Goal: Information Seeking & Learning: Learn about a topic

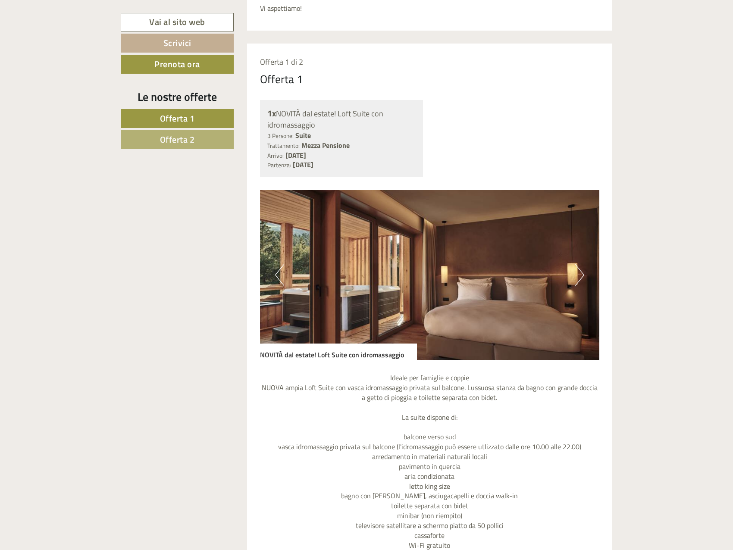
scroll to position [474, 0]
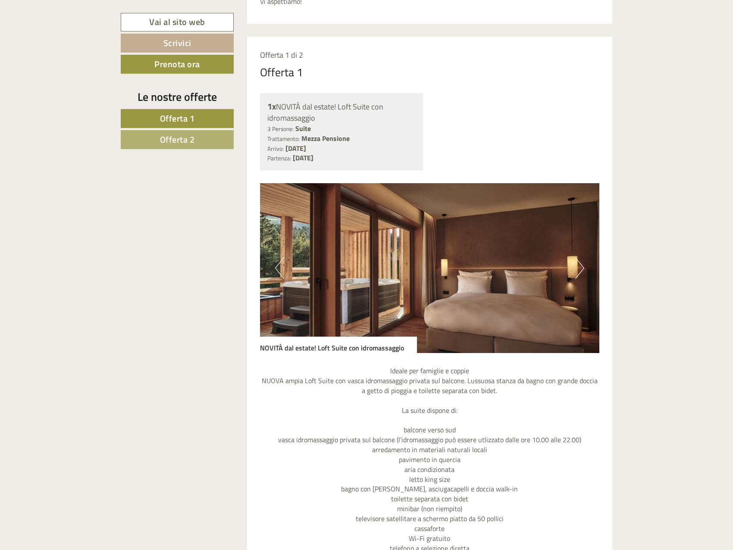
click at [194, 143] on span "Offerta 2" at bounding box center [177, 139] width 35 height 13
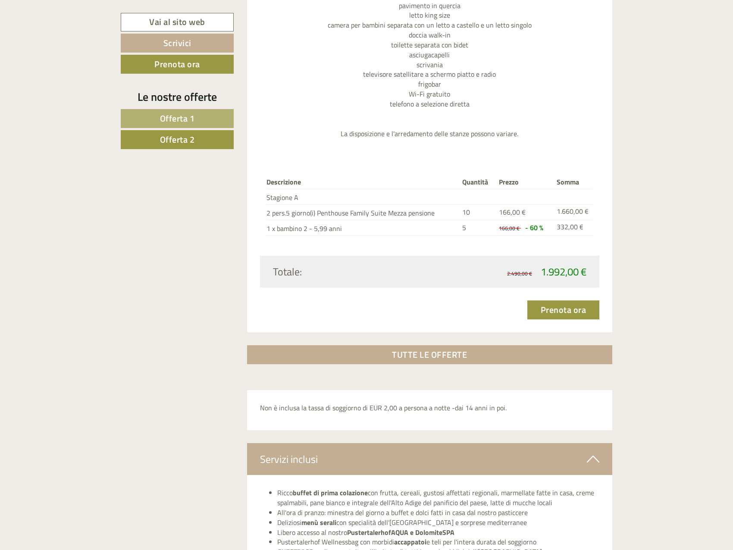
scroll to position [899, 0]
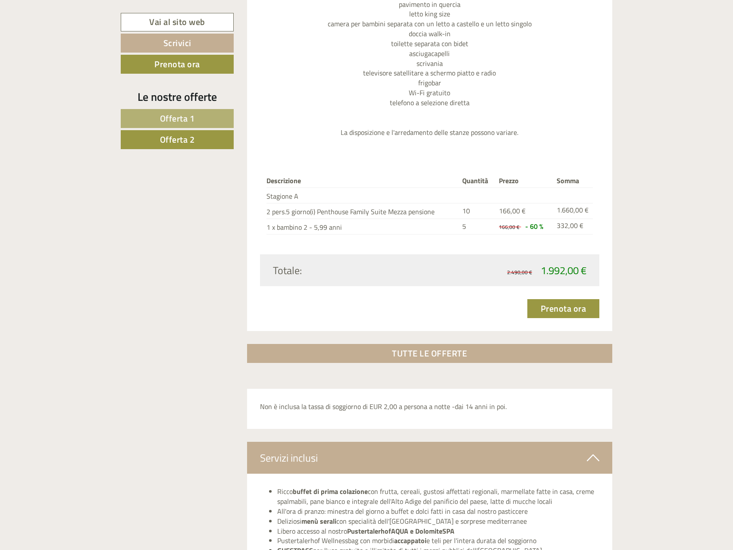
click at [190, 122] on span "Offerta 1" at bounding box center [177, 118] width 35 height 13
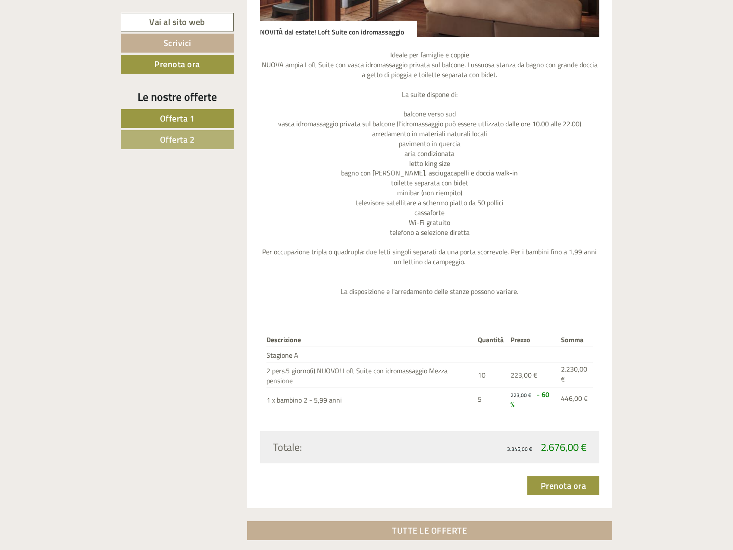
scroll to position [855, 0]
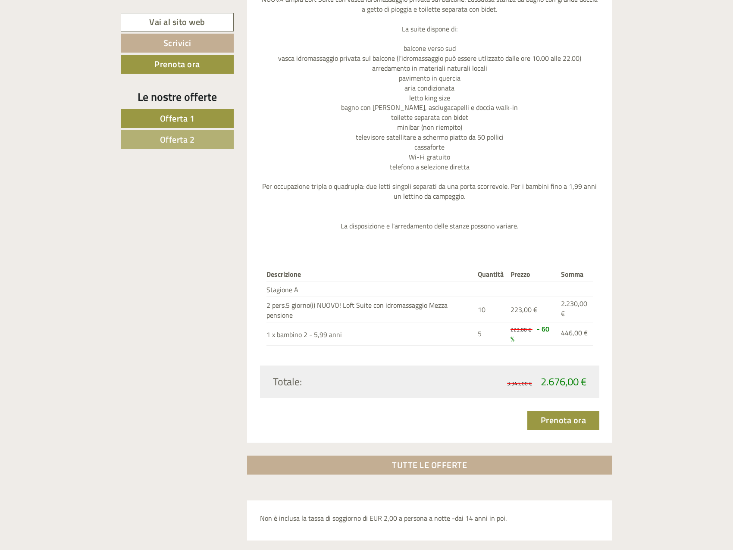
click at [209, 143] on link "Offerta 2" at bounding box center [177, 139] width 113 height 19
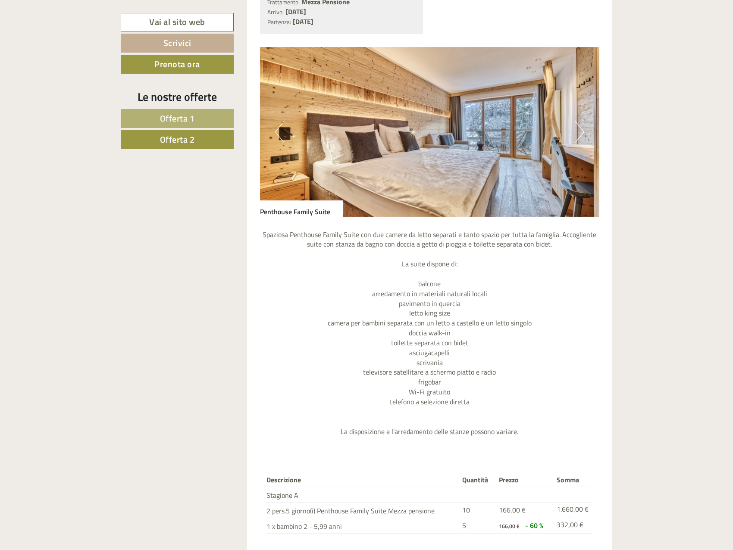
scroll to position [683, 0]
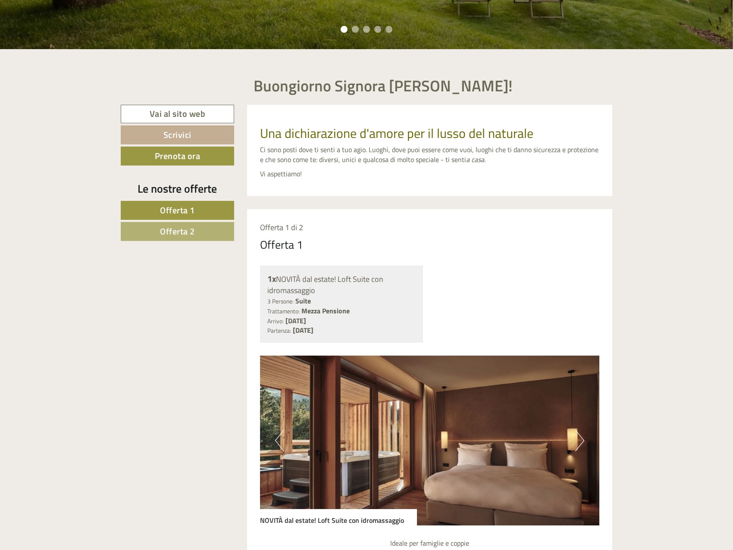
click at [197, 227] on link "Offerta 2" at bounding box center [177, 231] width 113 height 19
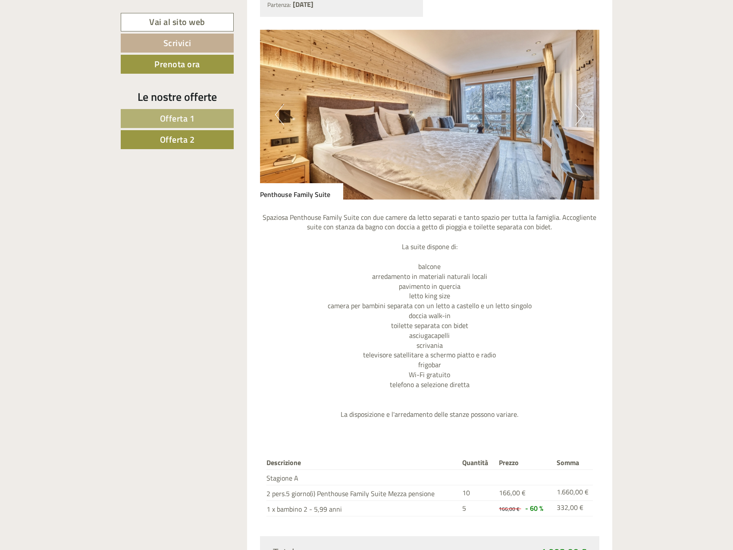
scroll to position [812, 0]
